Goal: Task Accomplishment & Management: Use online tool/utility

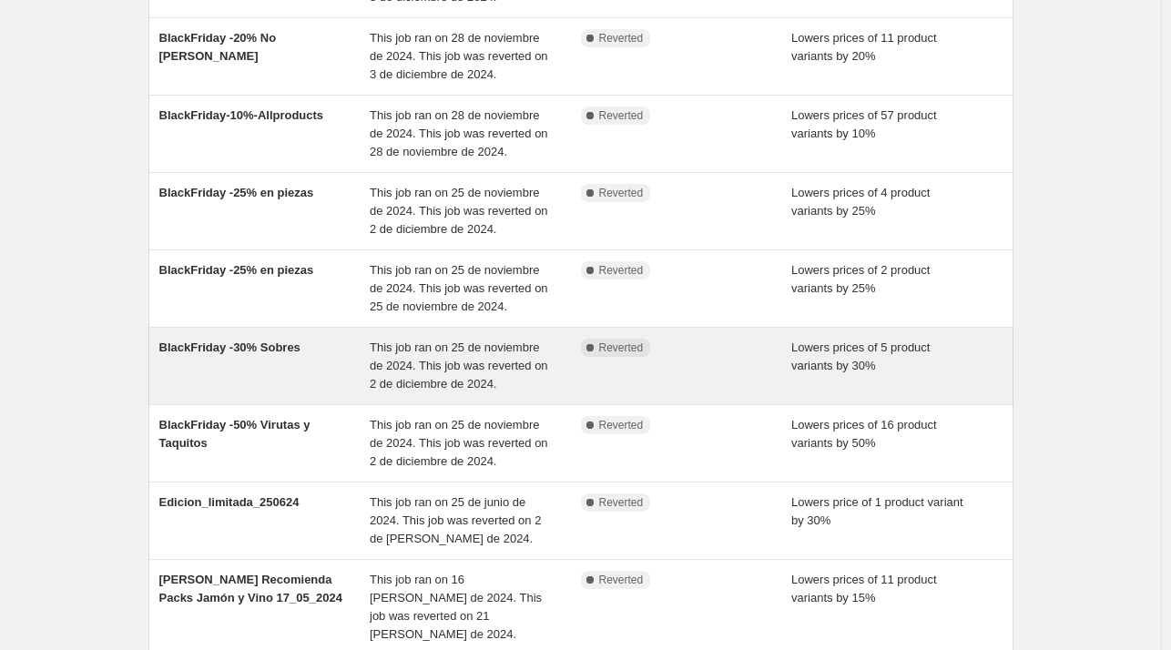
scroll to position [194, 0]
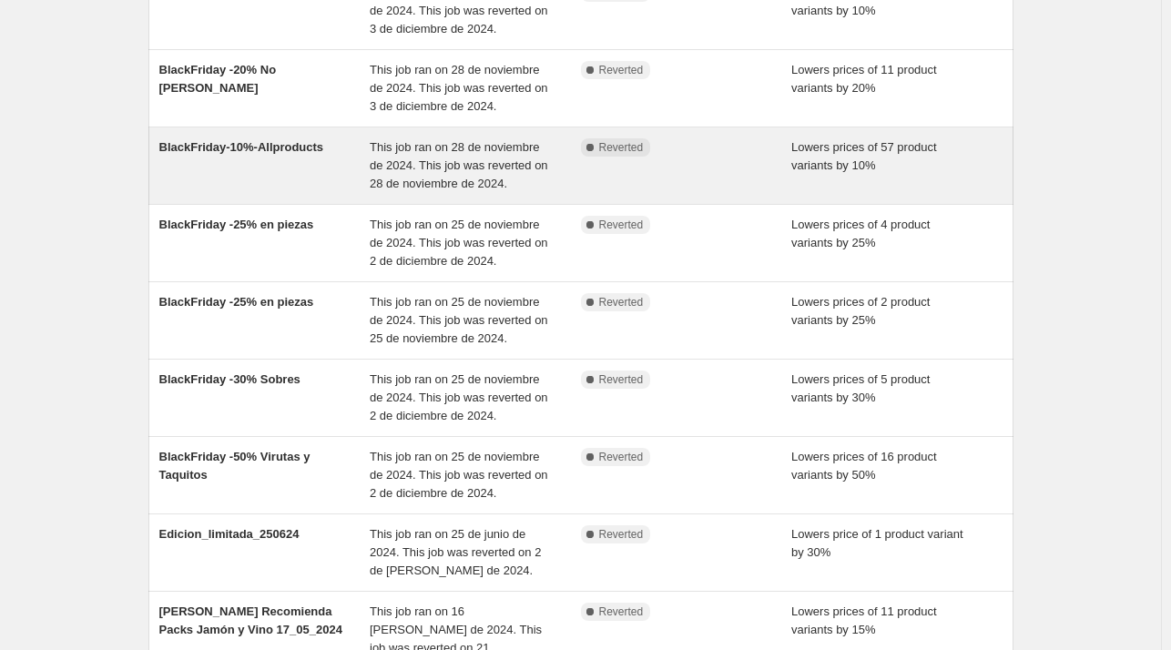
click at [339, 176] on div "BlackFriday-10%-Allproducts" at bounding box center [264, 165] width 211 height 55
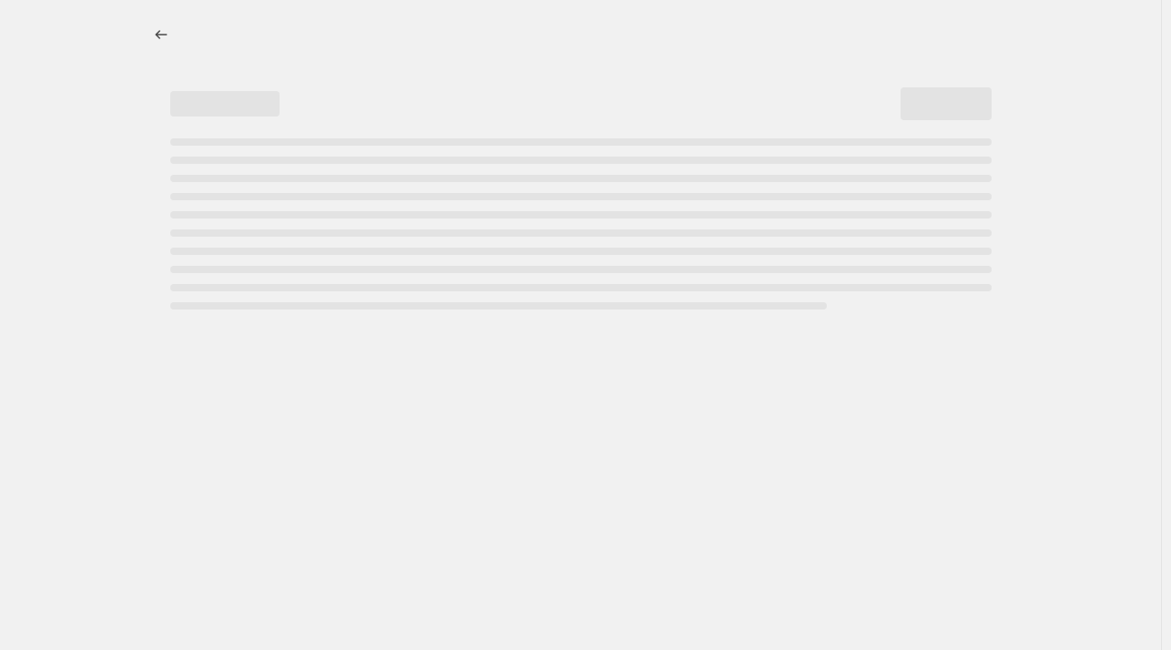
select select "percentage"
select select "collection"
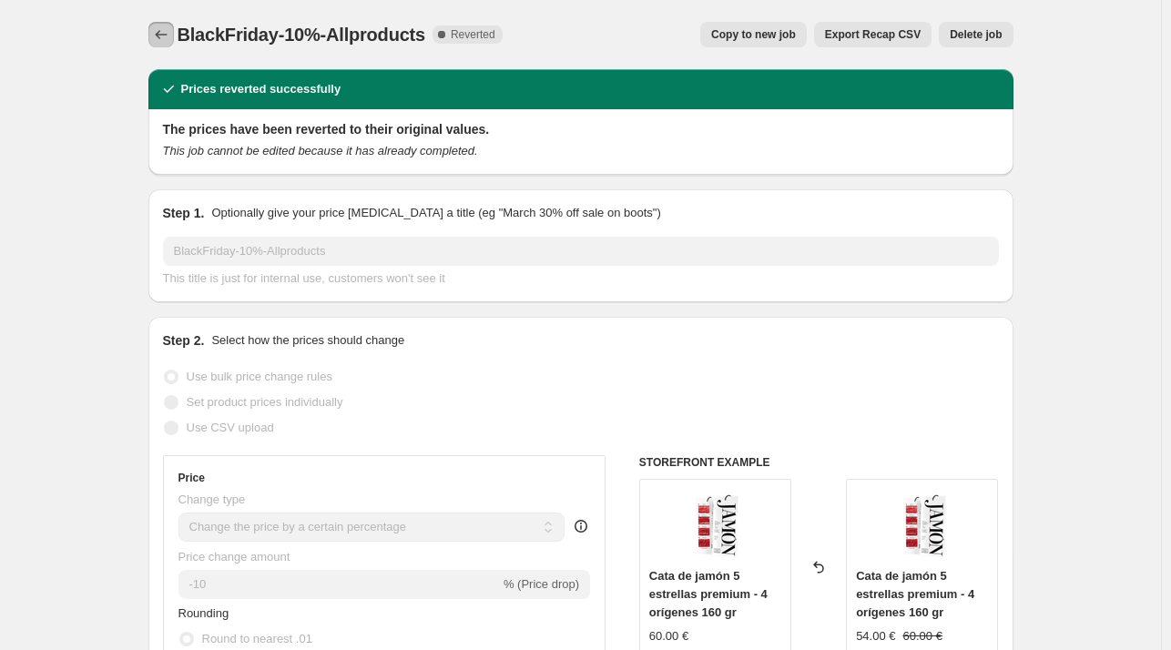
click at [166, 34] on icon "Price change jobs" at bounding box center [161, 34] width 18 height 18
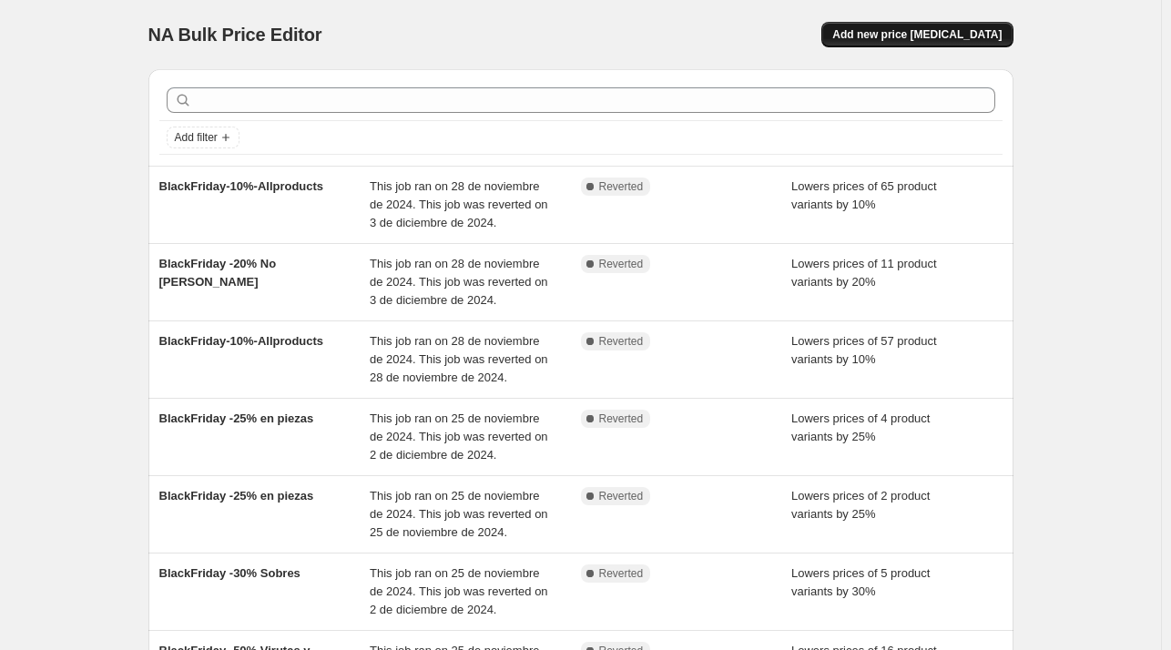
click at [943, 22] on button "Add new price change job" at bounding box center [916, 34] width 191 height 25
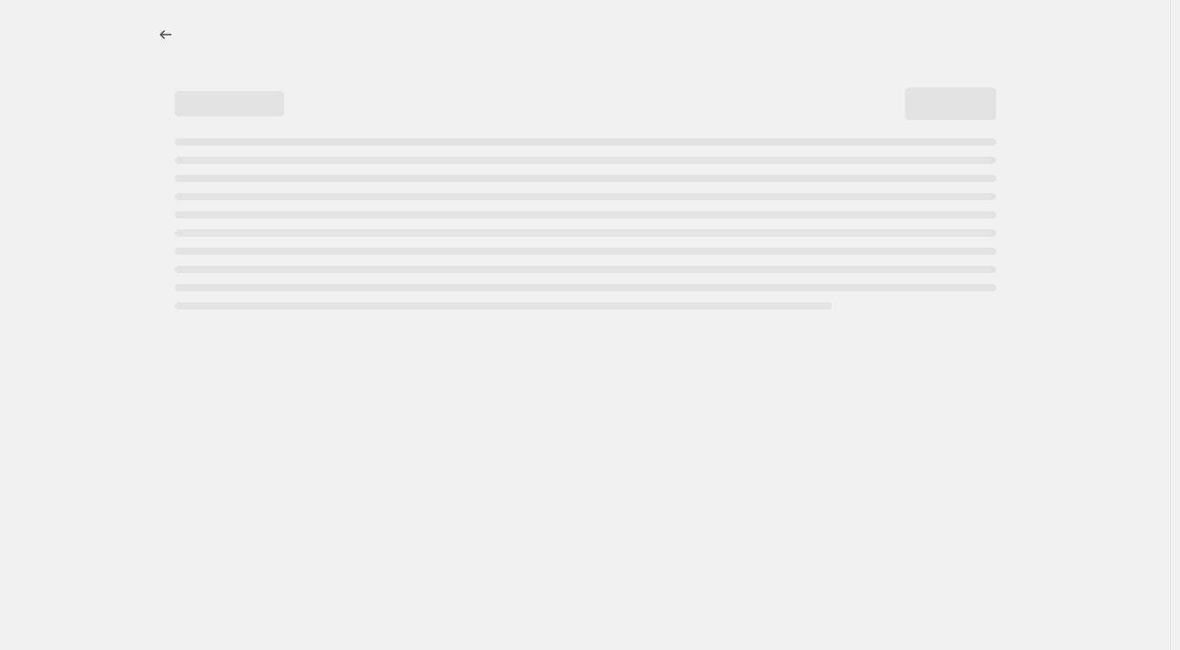
select select "percentage"
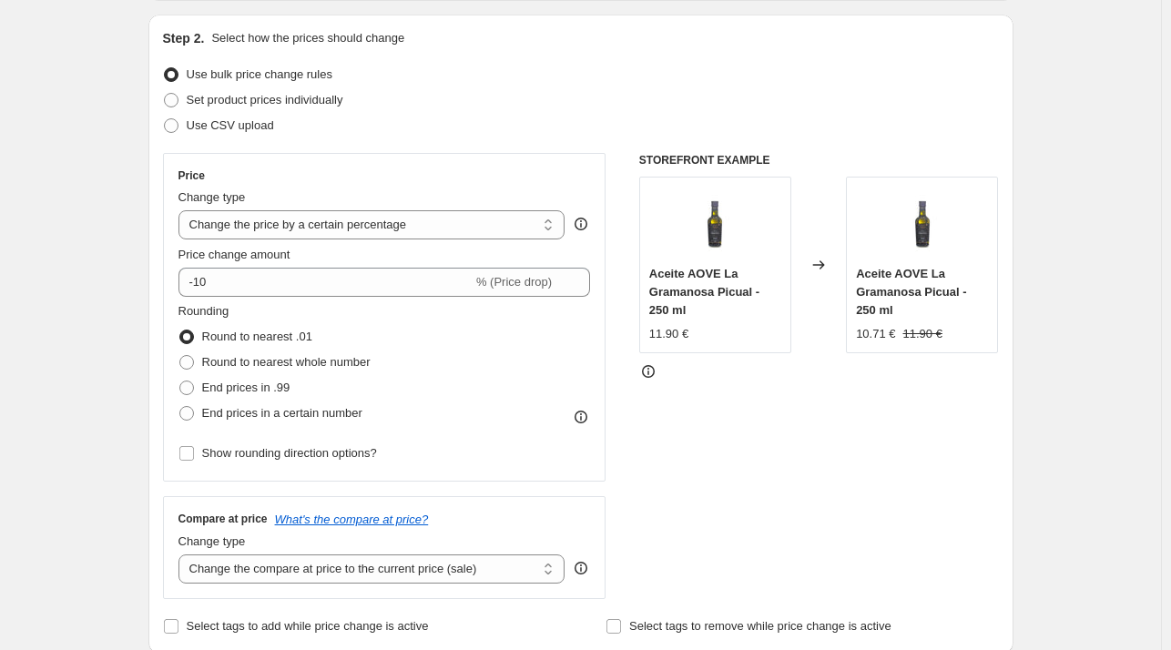
scroll to position [273, 0]
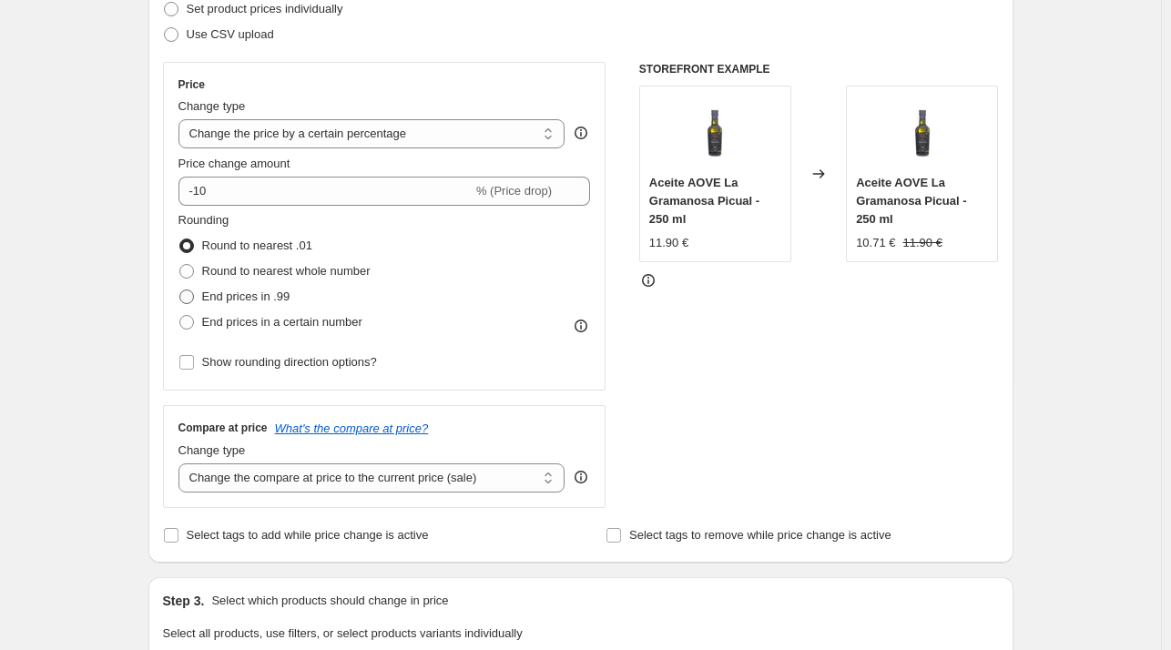
click at [266, 298] on span "End prices in .99" at bounding box center [246, 297] width 88 height 14
click at [180, 290] on input "End prices in .99" at bounding box center [179, 290] width 1 height 1
radio input "true"
click at [271, 278] on span "Round to nearest whole number" at bounding box center [286, 271] width 168 height 14
click at [180, 265] on input "Round to nearest whole number" at bounding box center [179, 264] width 1 height 1
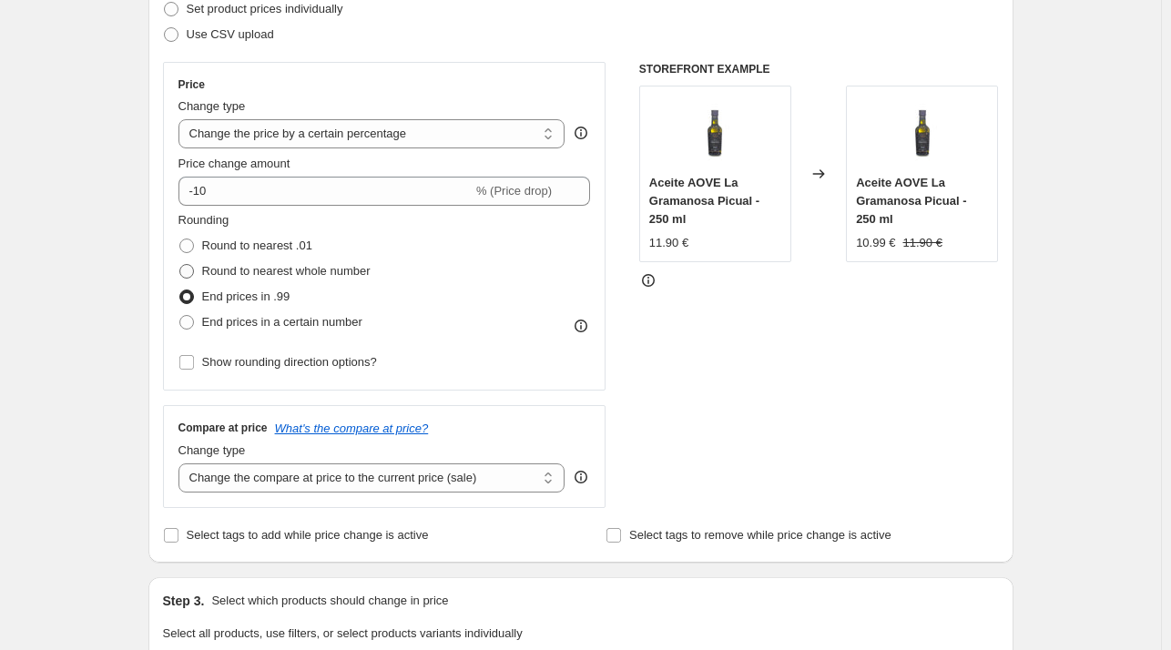
radio input "true"
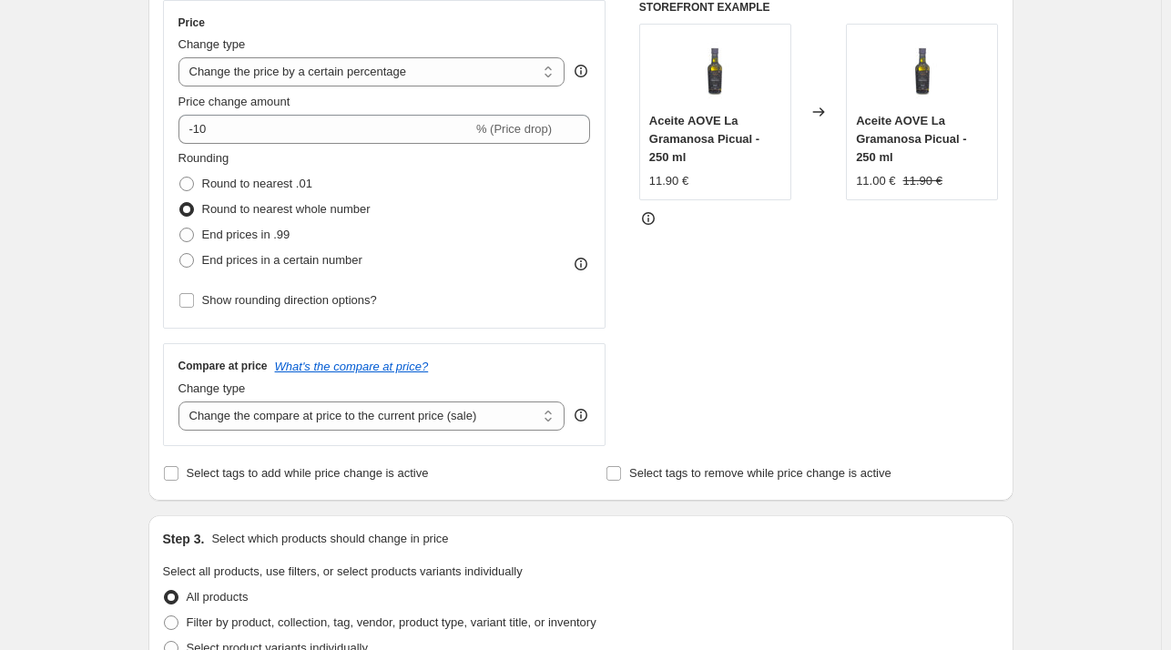
scroll to position [364, 0]
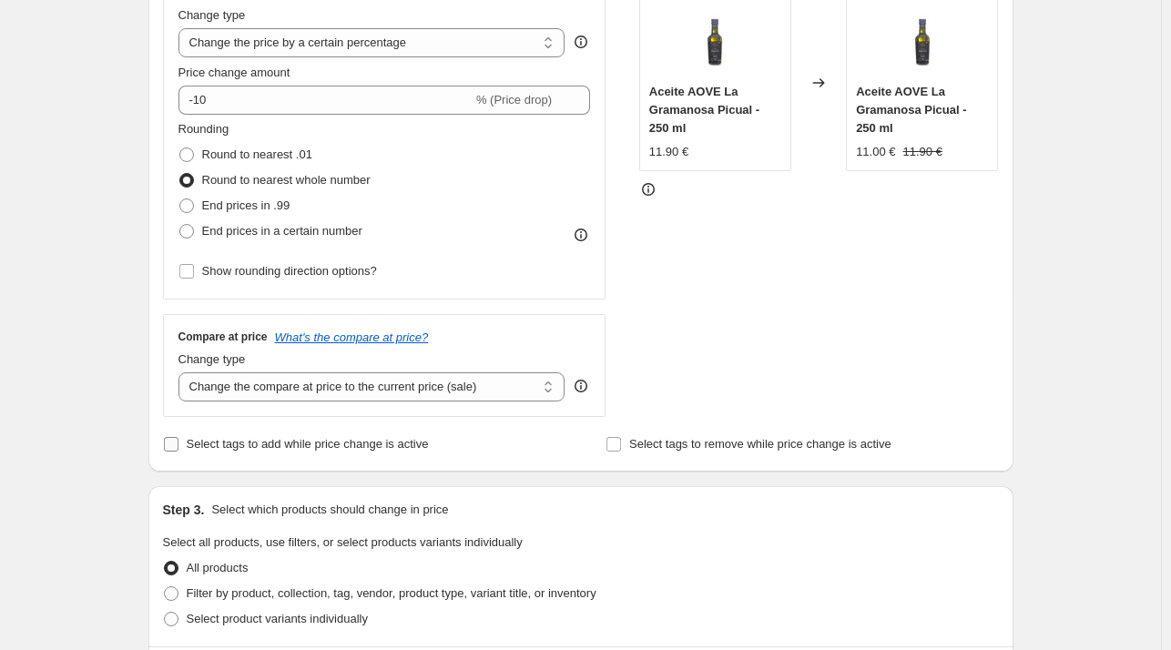
click at [408, 445] on span "Select tags to add while price change is active" at bounding box center [308, 444] width 242 height 14
click at [178, 445] on input "Select tags to add while price change is active" at bounding box center [171, 444] width 15 height 15
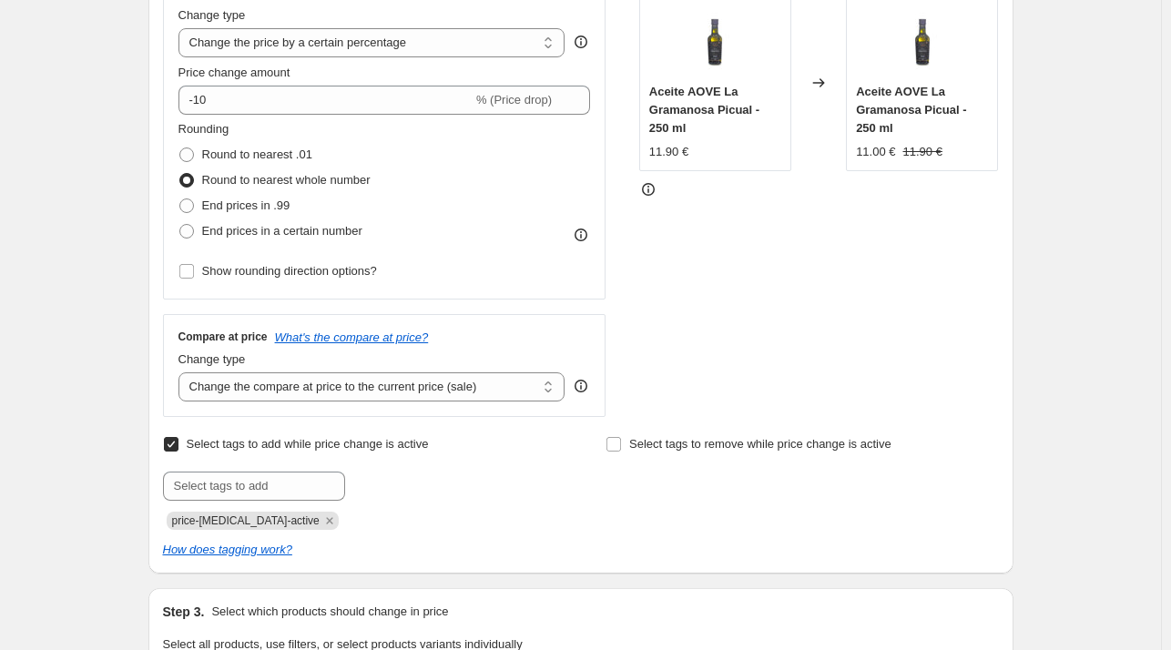
click at [408, 445] on span "Select tags to add while price change is active" at bounding box center [308, 444] width 242 height 14
click at [178, 445] on input "Select tags to add while price change is active" at bounding box center [171, 444] width 15 height 15
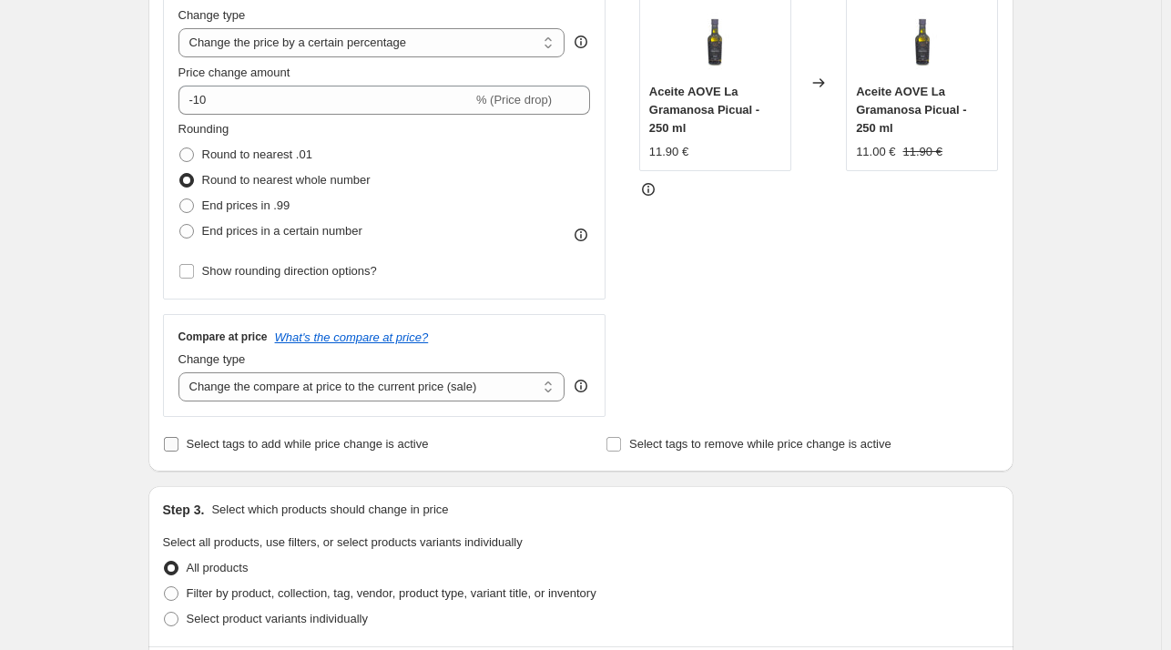
click at [407, 445] on span "Select tags to add while price change is active" at bounding box center [308, 444] width 242 height 14
click at [178, 445] on input "Select tags to add while price change is active" at bounding box center [171, 444] width 15 height 15
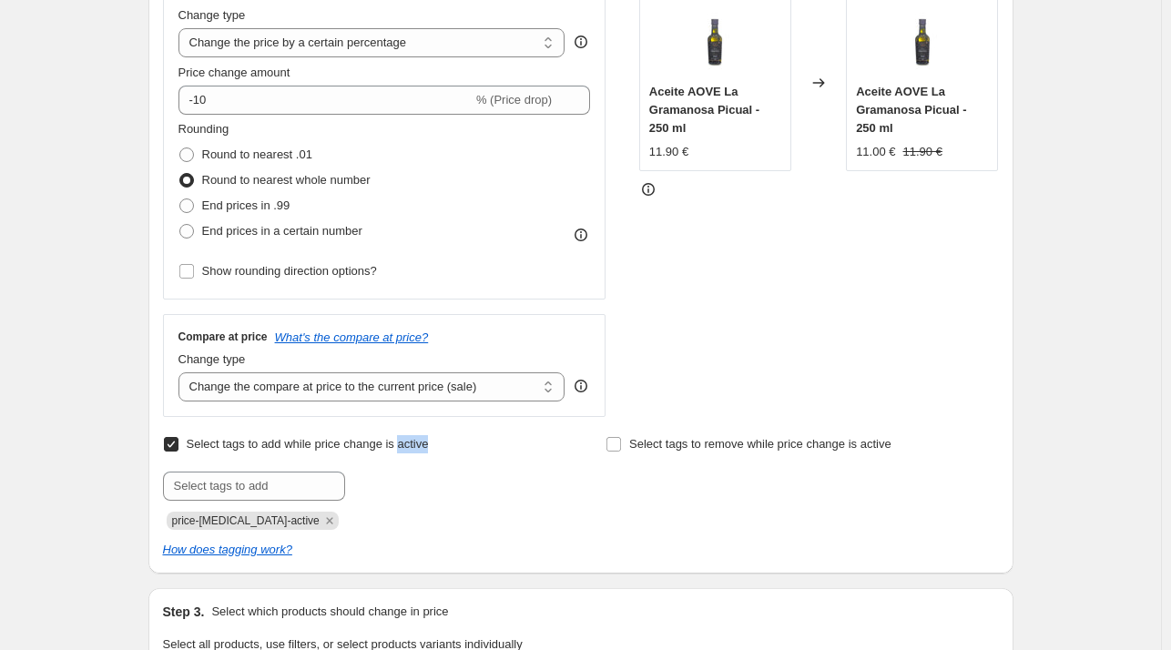
click at [407, 445] on span "Select tags to add while price change is active" at bounding box center [308, 444] width 242 height 14
click at [178, 445] on input "Select tags to add while price change is active" at bounding box center [171, 444] width 15 height 15
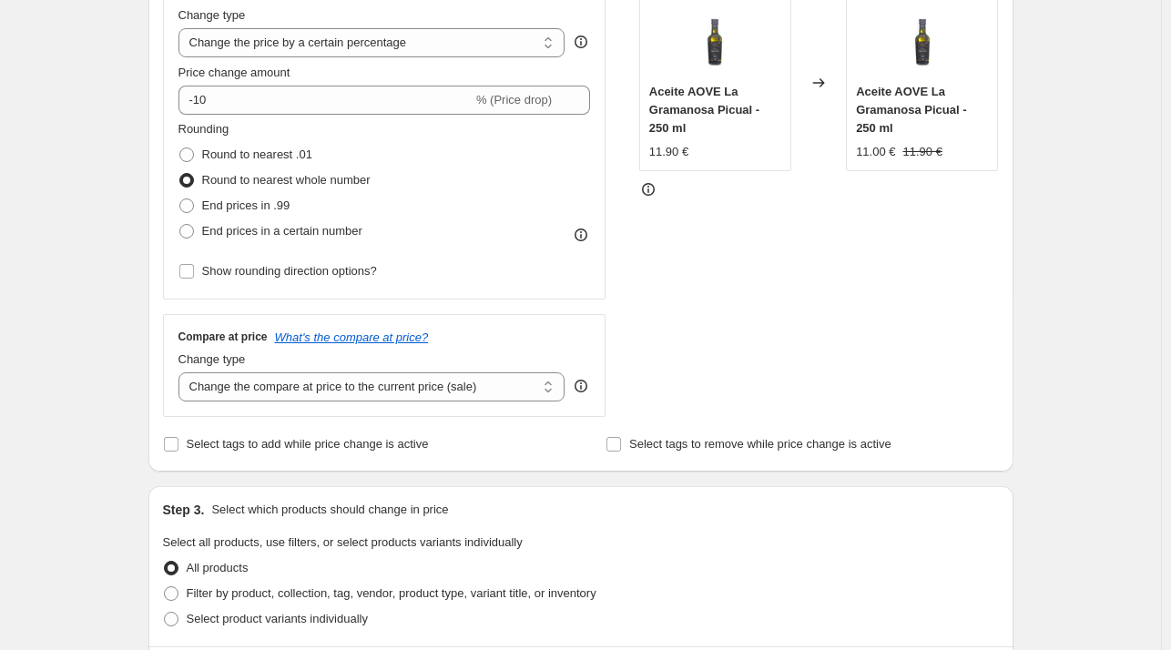
click at [446, 446] on div "Select tags to add while price change is active" at bounding box center [359, 444] width 392 height 25
click at [402, 445] on span "Select tags to add while price change is active" at bounding box center [308, 444] width 242 height 14
click at [178, 445] on input "Select tags to add while price change is active" at bounding box center [171, 444] width 15 height 15
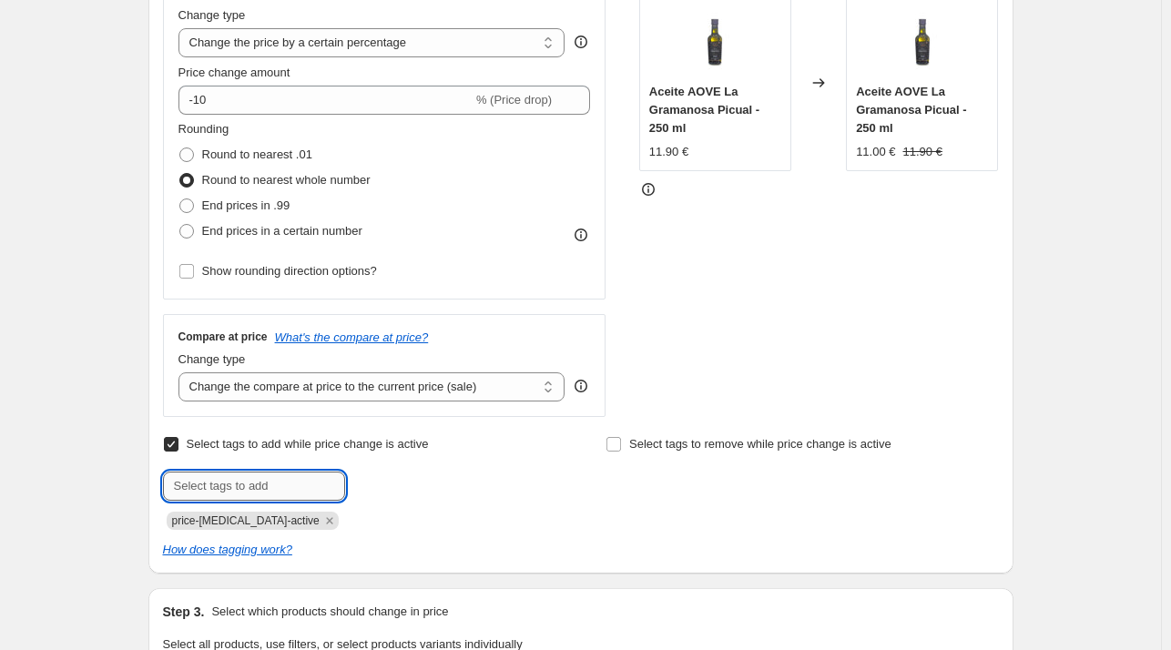
click at [251, 483] on input "text" at bounding box center [254, 486] width 182 height 29
click at [256, 468] on div "Select tags to add while price change is active Submit price-change-job-active" at bounding box center [359, 481] width 392 height 98
click at [178, 442] on input "Select tags to add while price change is active" at bounding box center [171, 444] width 15 height 15
checkbox input "false"
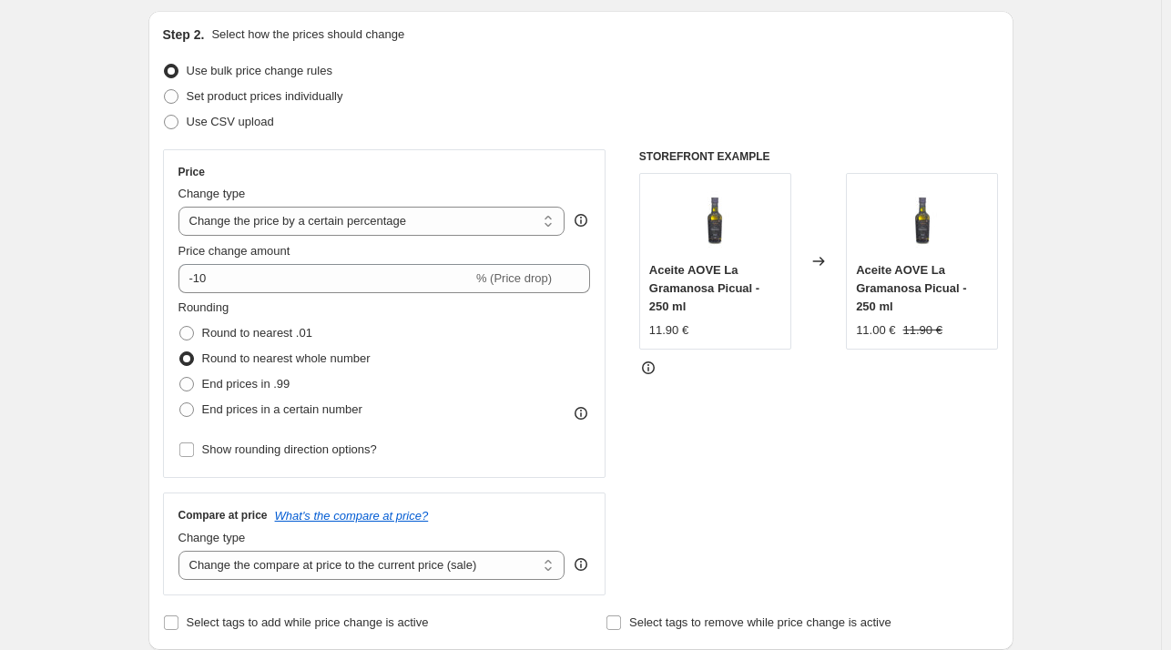
scroll to position [0, 0]
